Goal: Information Seeking & Learning: Learn about a topic

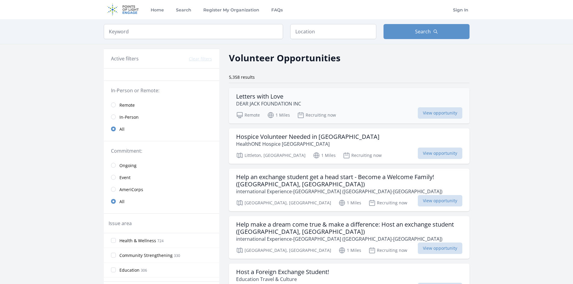
click at [365, 106] on div "Letters with Love DEAR JACK FOUNDATION INC" at bounding box center [349, 100] width 226 height 14
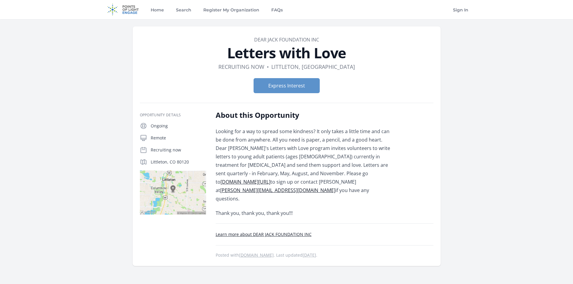
click at [270, 179] on link "www.dearjackfoundation.org/letterswithlove/" at bounding box center [246, 182] width 50 height 7
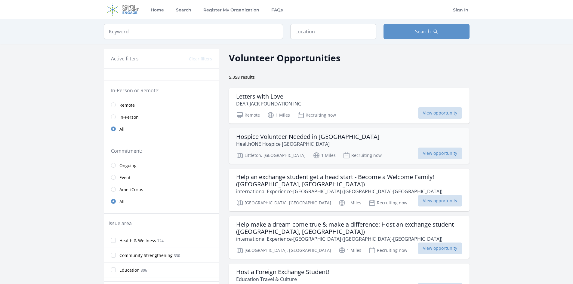
click at [357, 140] on div "Hospice Volunteer Needed in Littleton HealthONE Hospice Denver" at bounding box center [349, 140] width 226 height 14
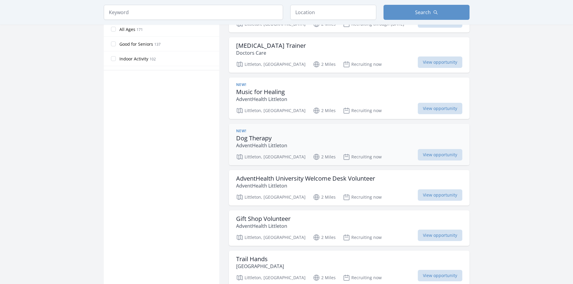
scroll to position [361, 0]
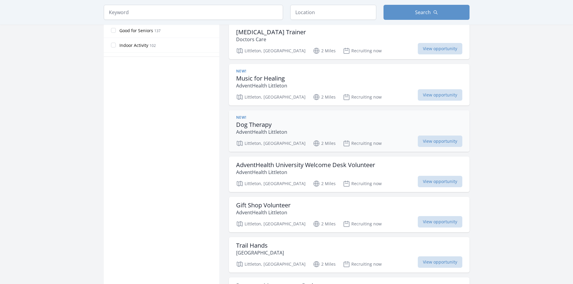
click at [371, 133] on div "New! Dog Therapy AdventHealth Littleton" at bounding box center [349, 125] width 226 height 20
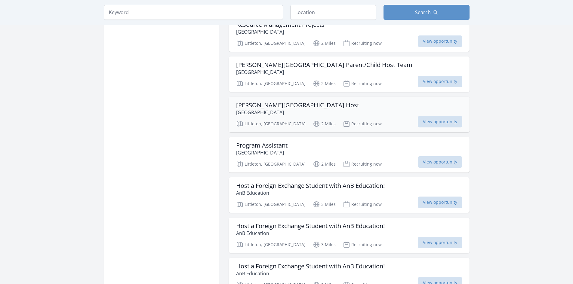
scroll to position [632, 0]
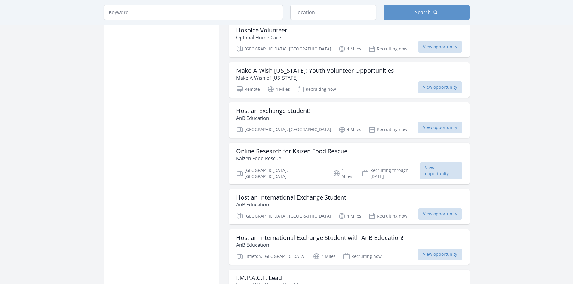
scroll to position [1354, 0]
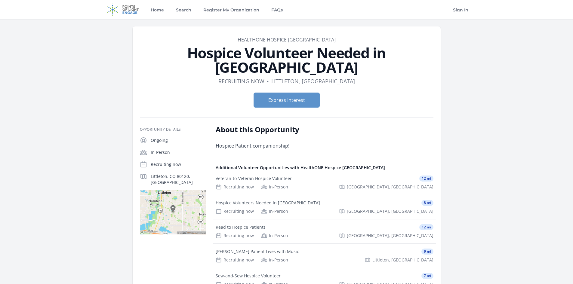
scroll to position [30, 0]
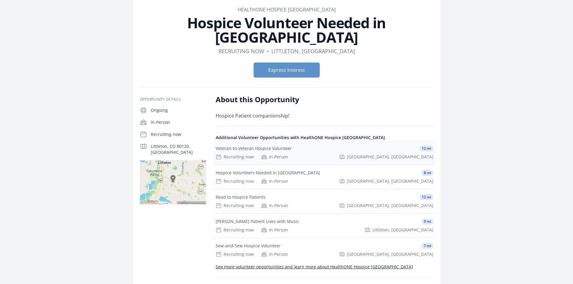
click at [310, 154] on div "Recruiting now In-Person [GEOGRAPHIC_DATA], [GEOGRAPHIC_DATA]" at bounding box center [325, 157] width 218 height 6
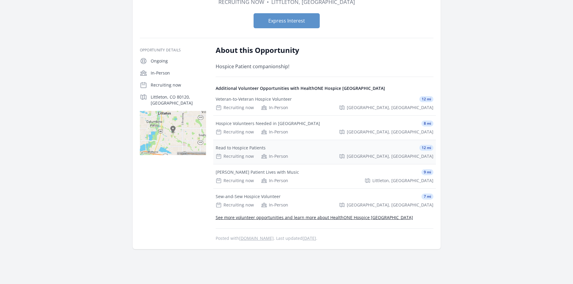
scroll to position [90, 0]
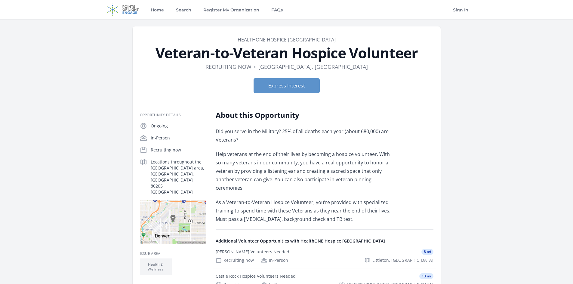
scroll to position [30, 0]
